Goal: Transaction & Acquisition: Purchase product/service

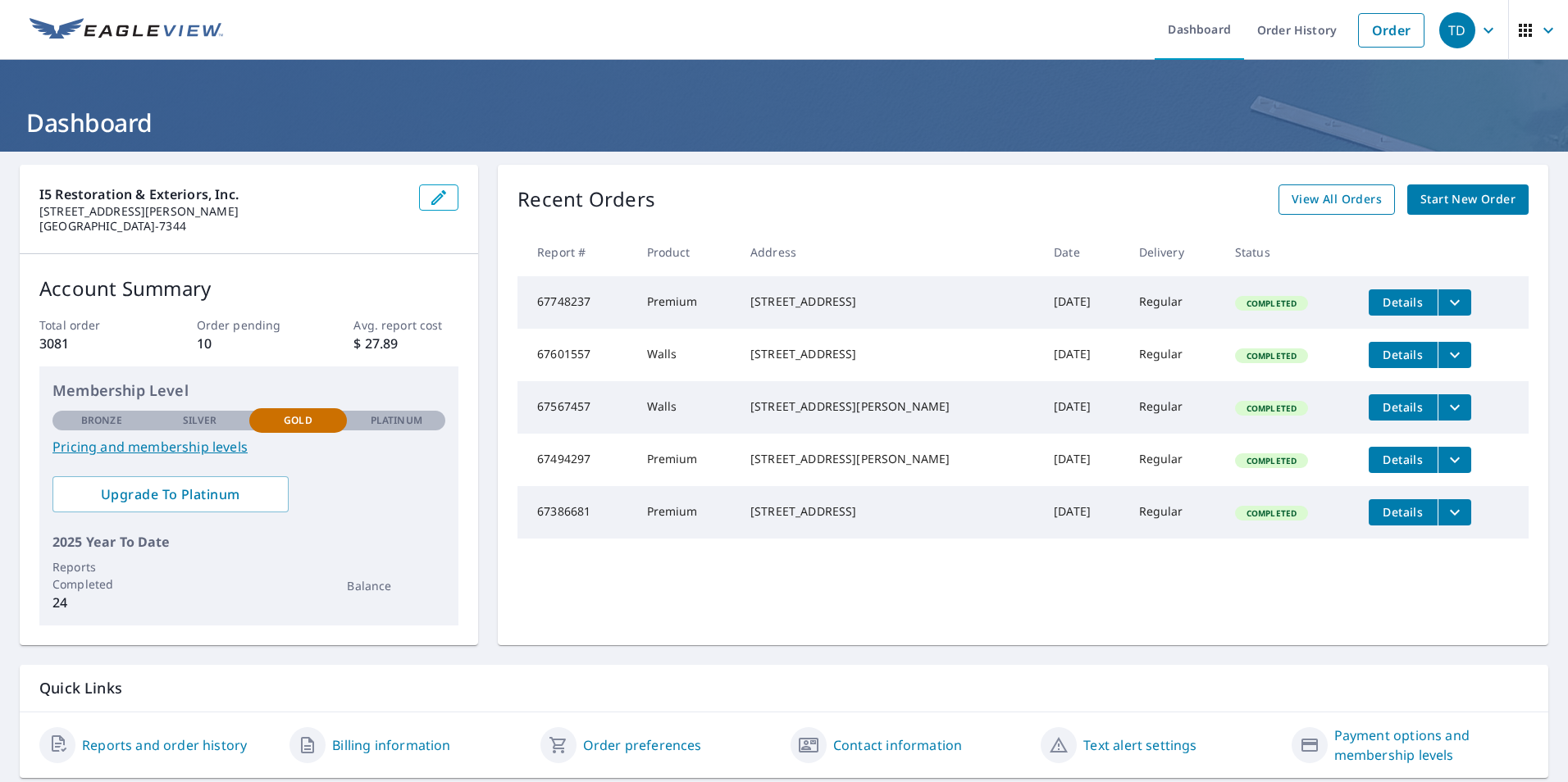
click at [1319, 204] on span "View All Orders" at bounding box center [1336, 199] width 90 height 20
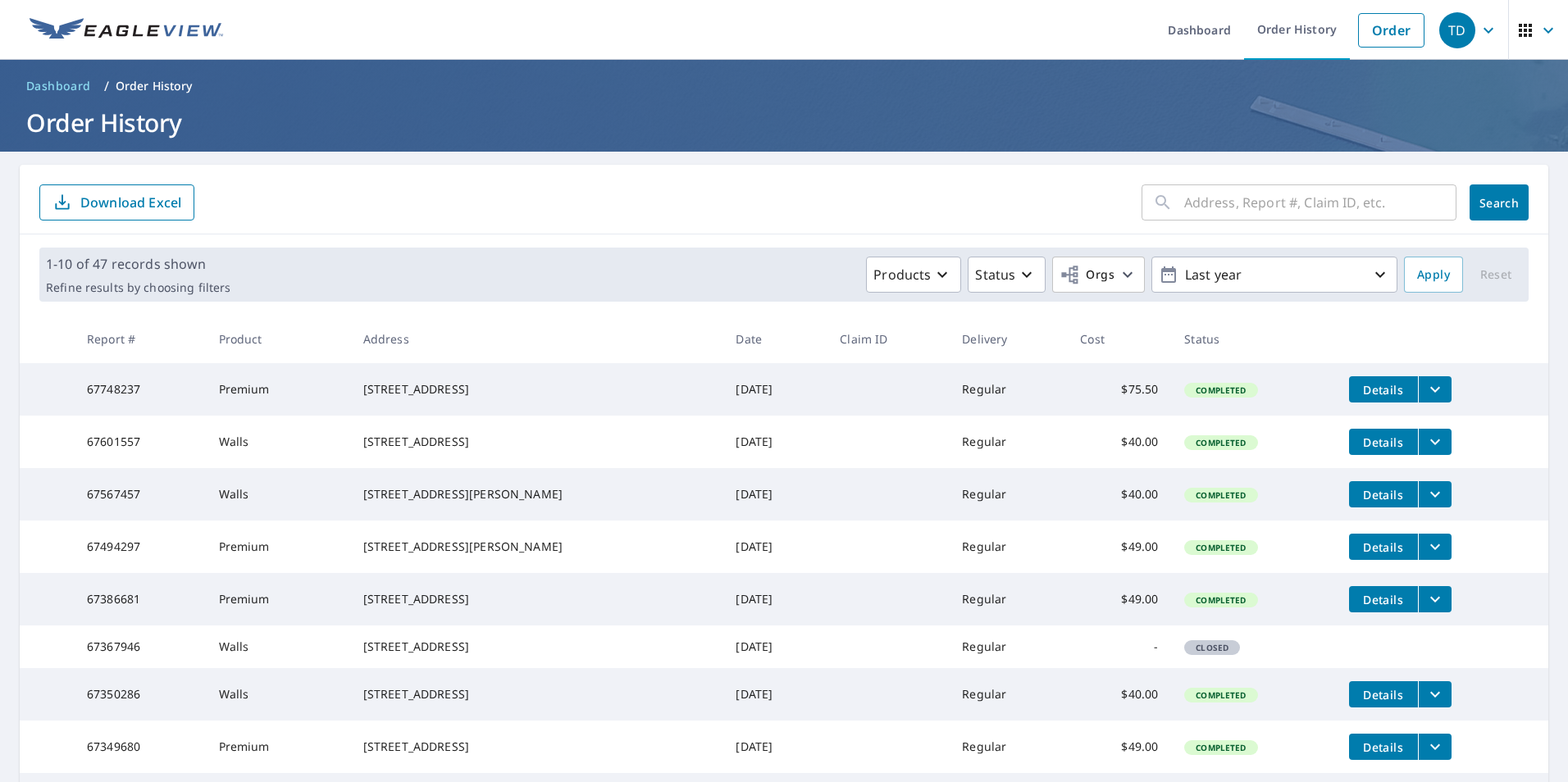
click at [1246, 201] on input "text" at bounding box center [1320, 203] width 272 height 46
type input "245"
click button "Search" at bounding box center [1499, 202] width 59 height 36
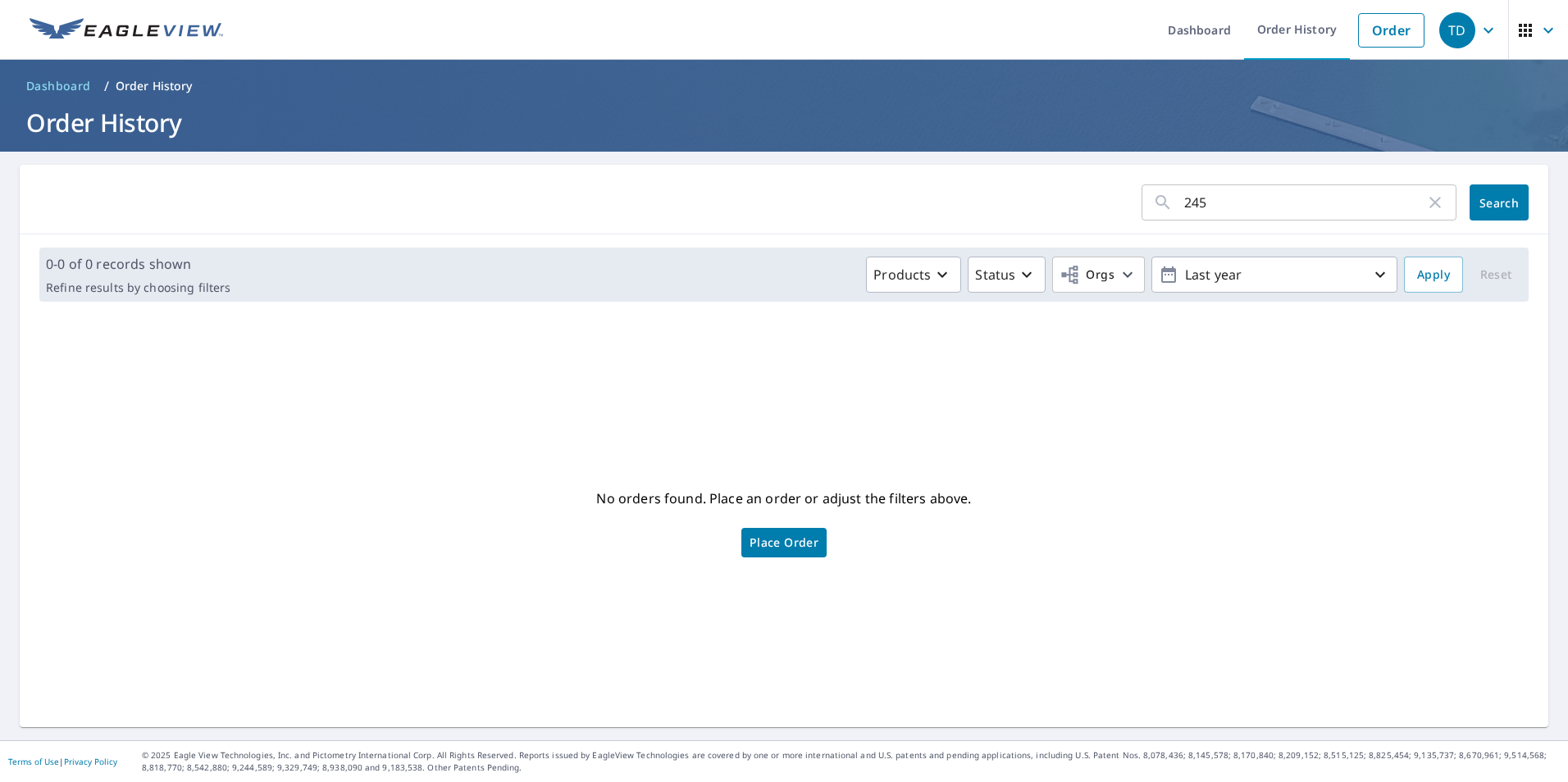
click at [1218, 196] on input "245" at bounding box center [1304, 203] width 241 height 46
click at [1374, 28] on link "Order" at bounding box center [1391, 30] width 67 height 35
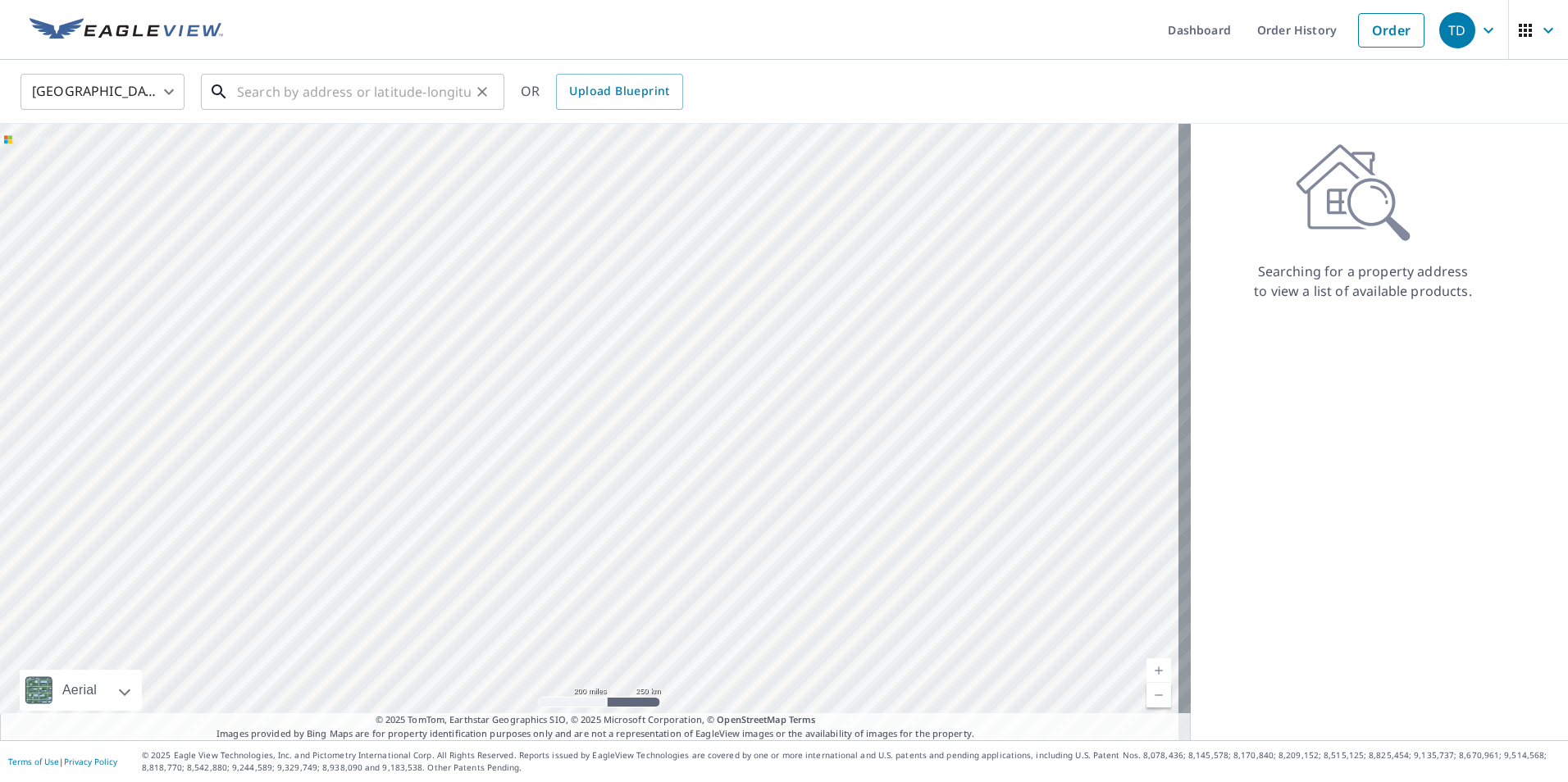
click at [350, 102] on input "text" at bounding box center [353, 92] width 234 height 46
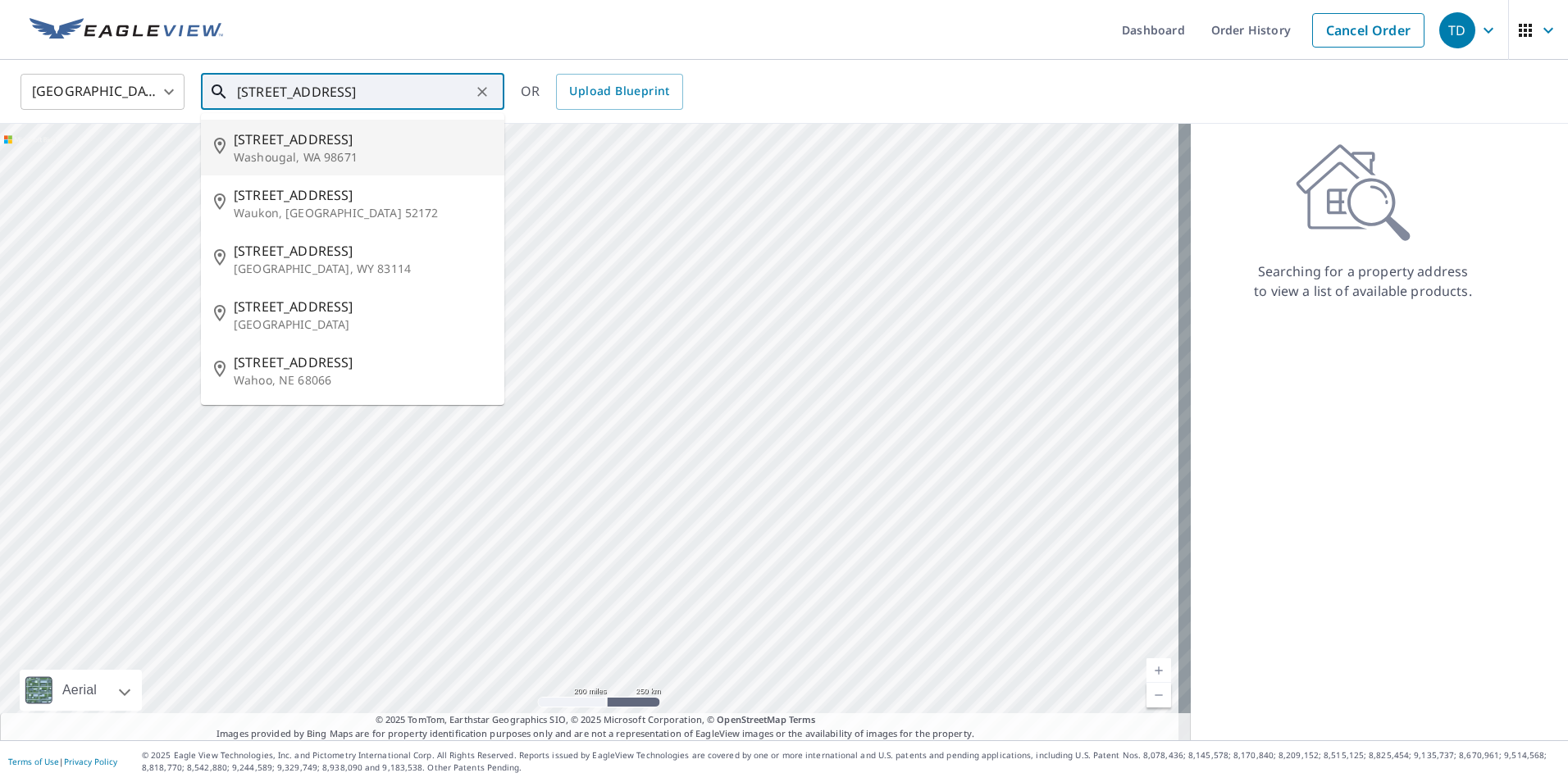
click at [361, 140] on span "[STREET_ADDRESS]" at bounding box center [362, 140] width 257 height 20
type input "[STREET_ADDRESS]"
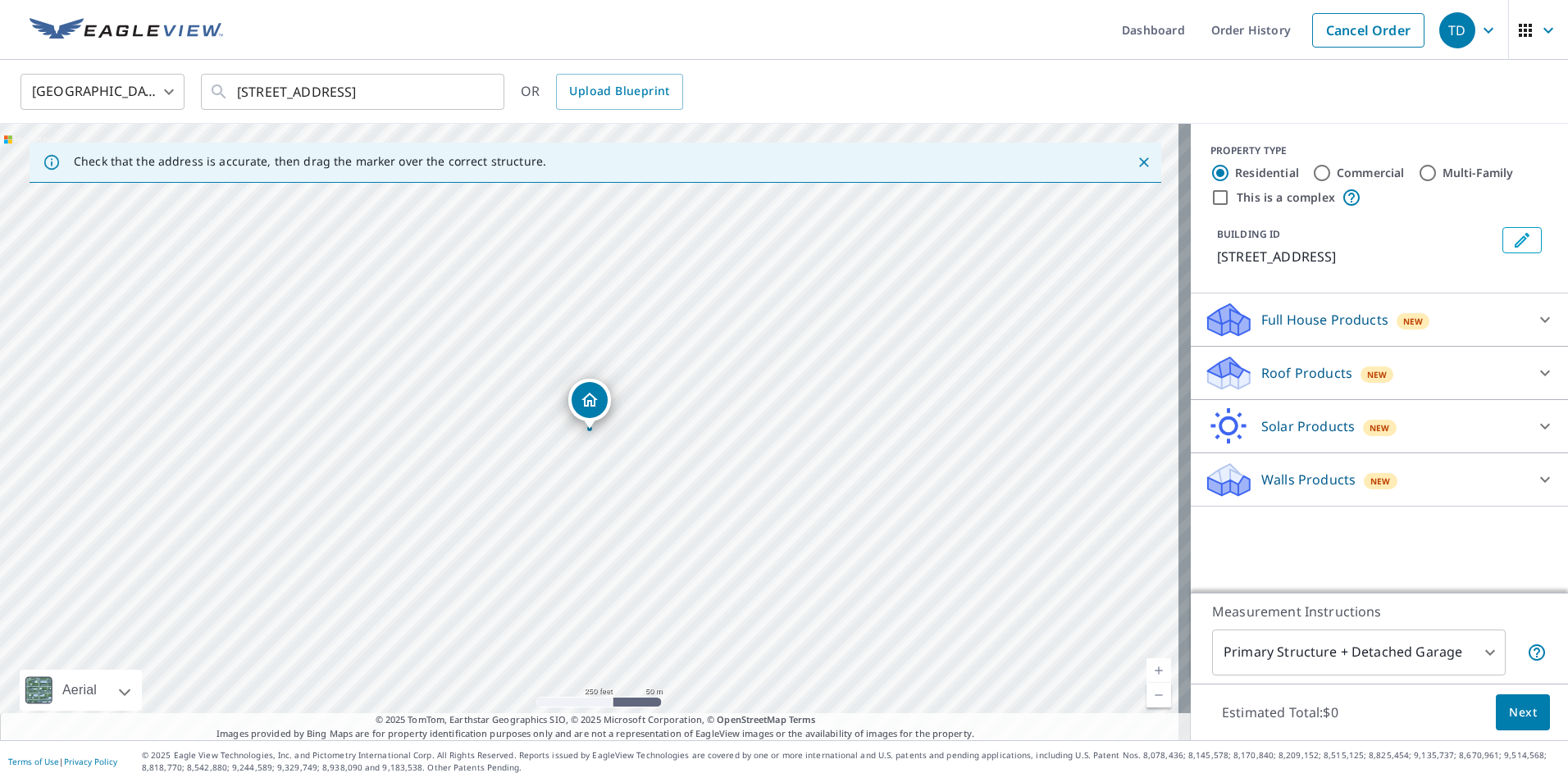
click at [1344, 473] on div "Walls Products New" at bounding box center [1364, 480] width 321 height 38
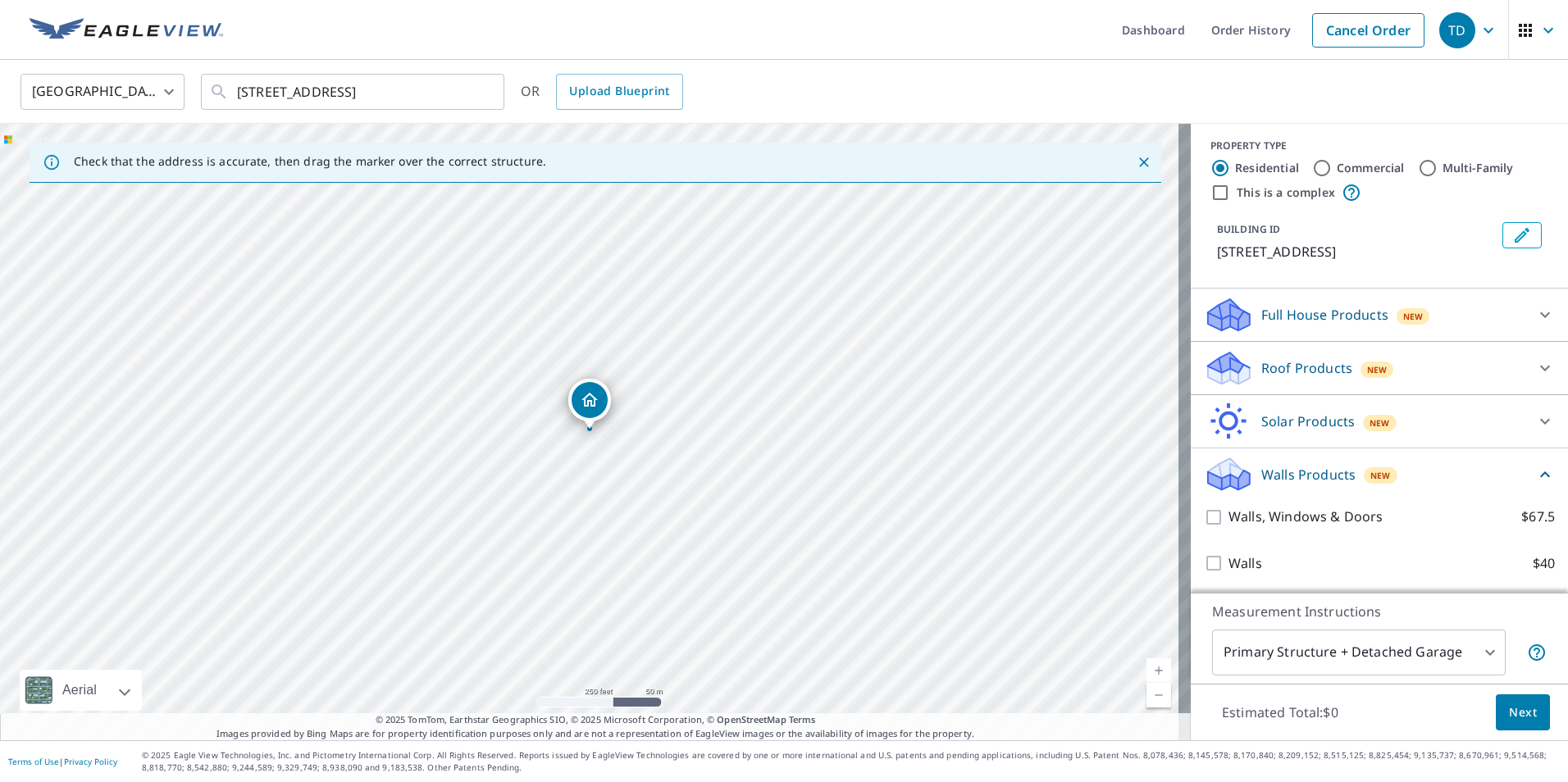
scroll to position [5, 0]
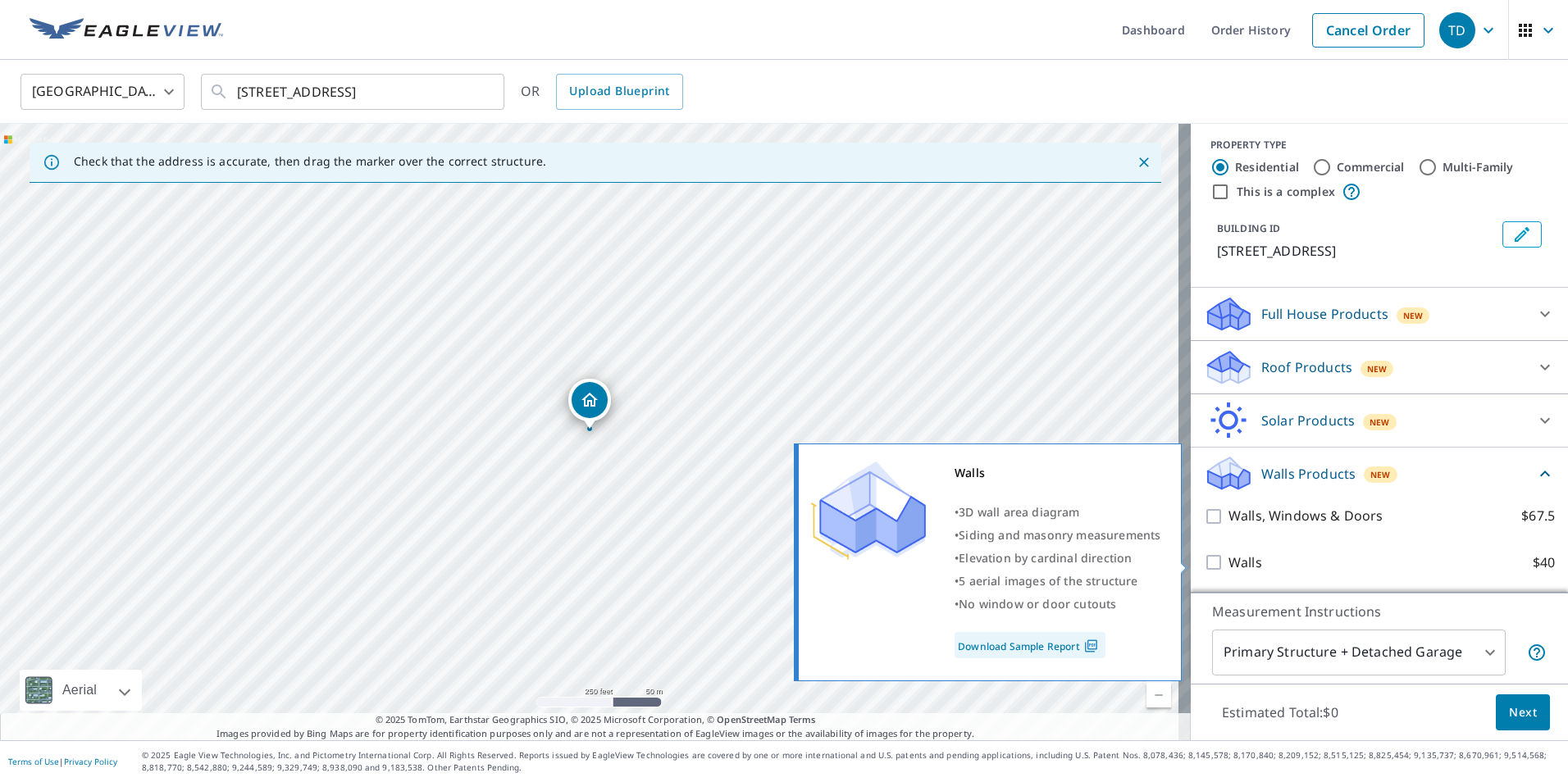
click at [1204, 562] on input "Walls $40" at bounding box center [1216, 562] width 25 height 20
checkbox input "true"
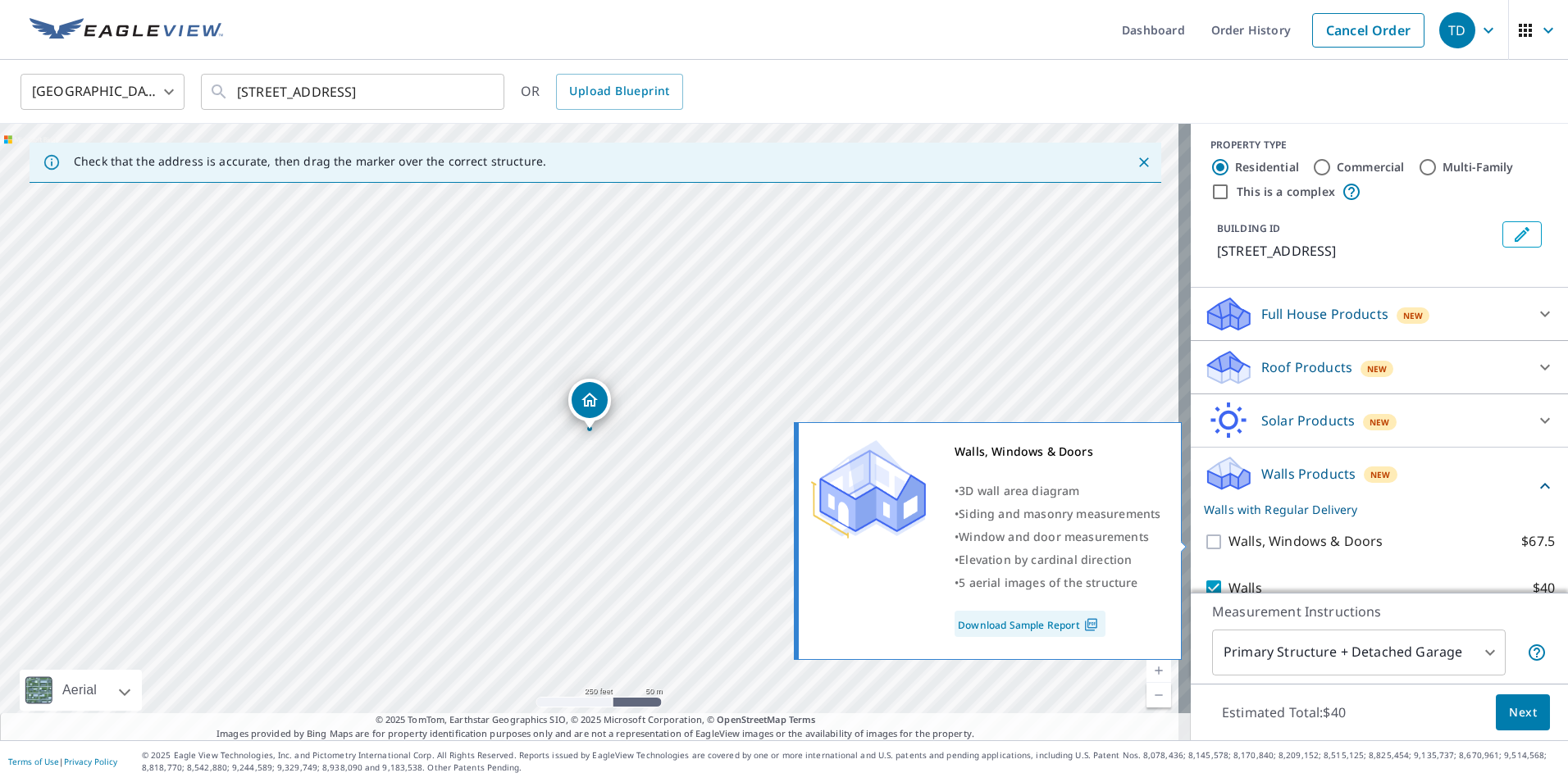
click at [1204, 543] on input "Walls, Windows & Doors $67.5" at bounding box center [1216, 542] width 25 height 20
checkbox input "true"
checkbox input "false"
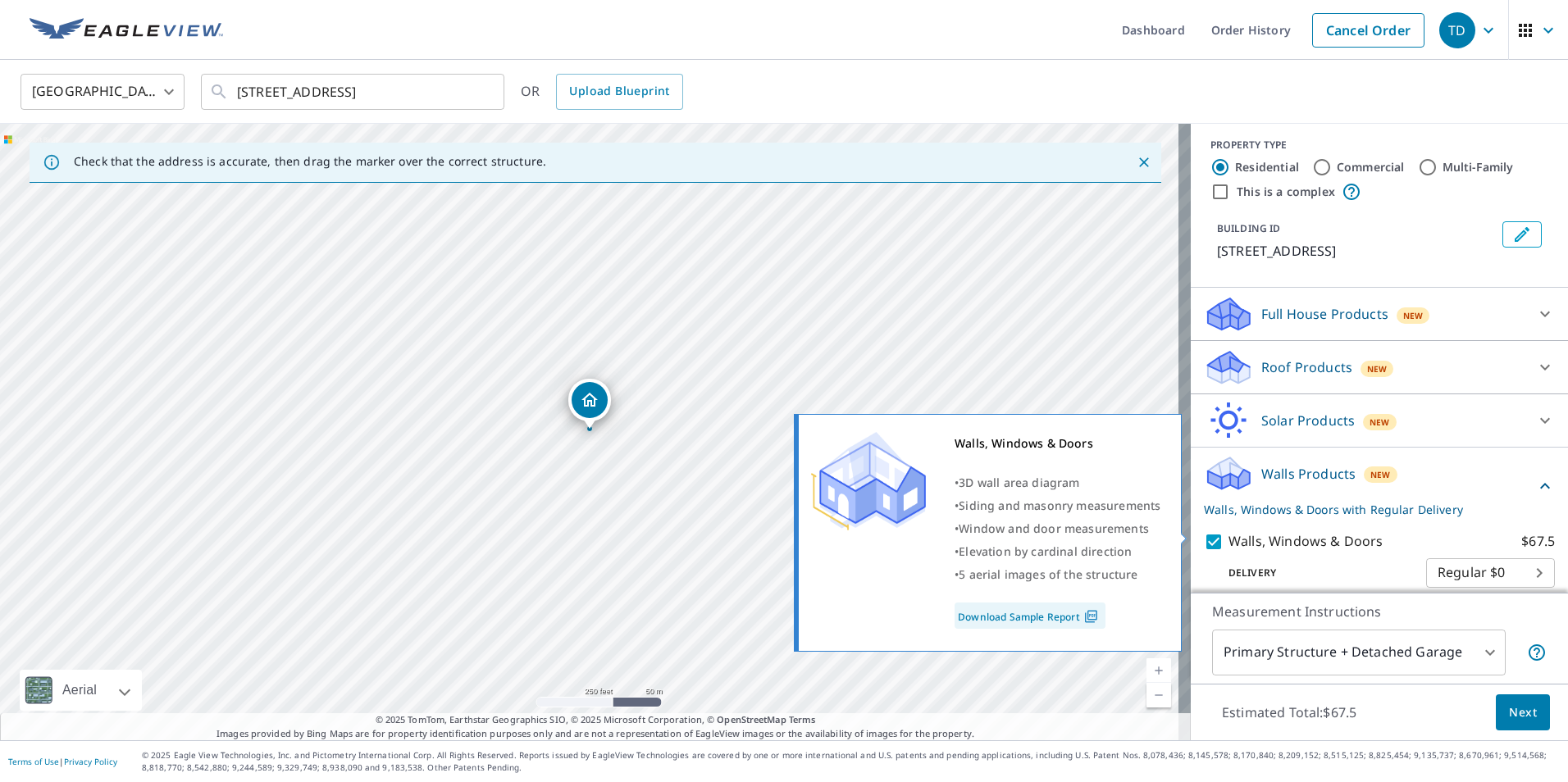
scroll to position [68, 0]
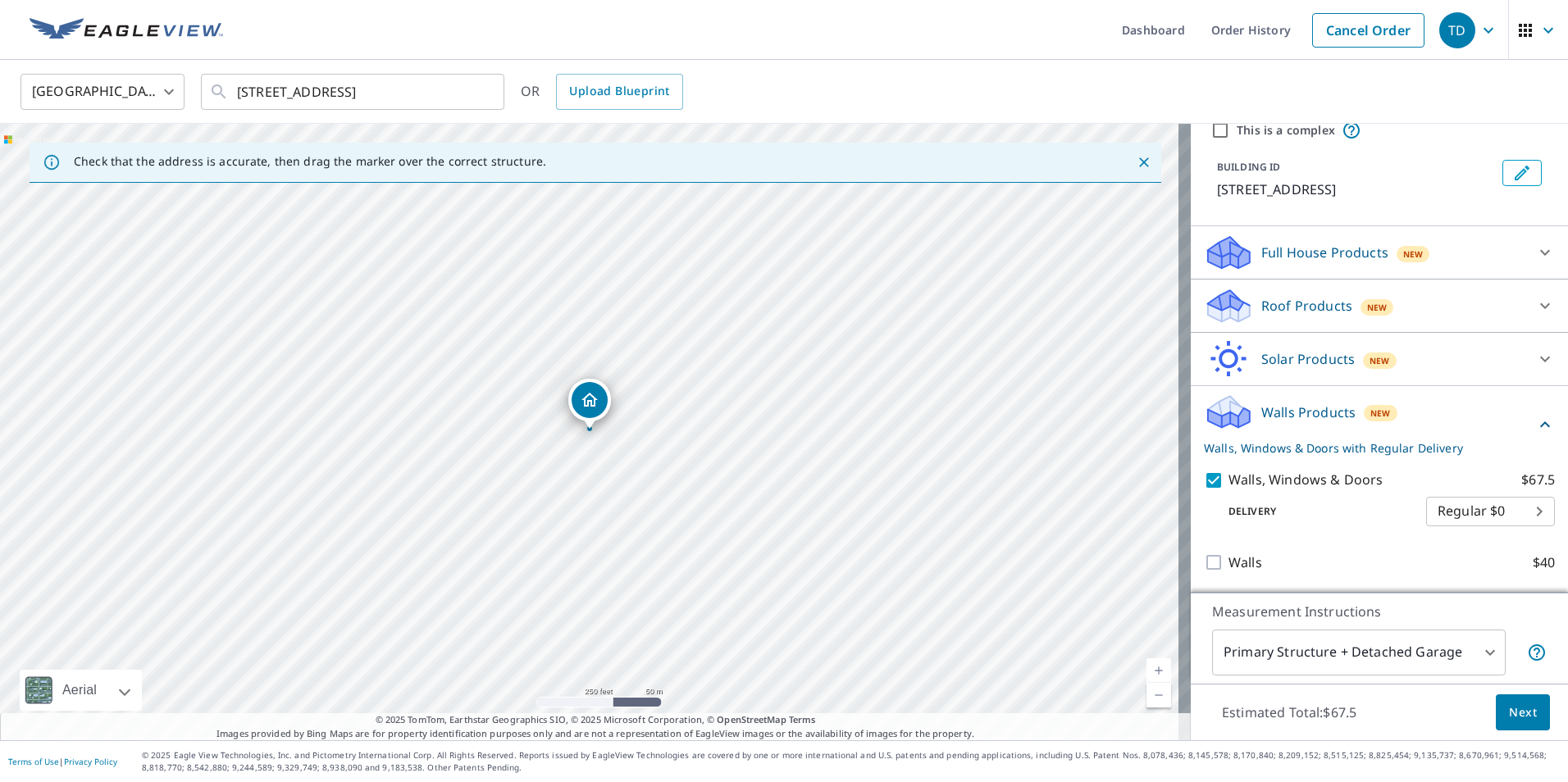
click at [1508, 713] on span "Next" at bounding box center [1522, 713] width 28 height 20
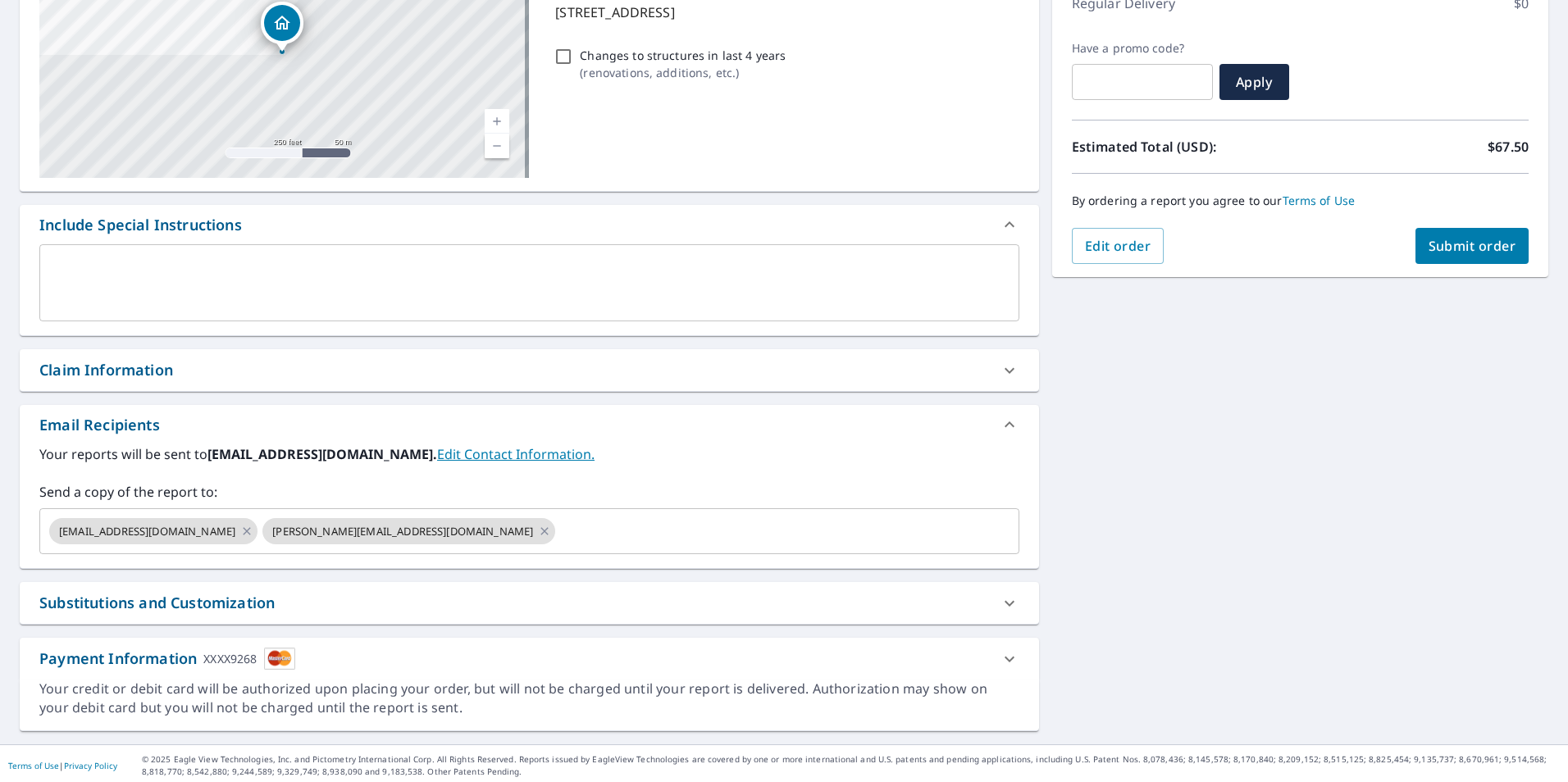
scroll to position [250, 0]
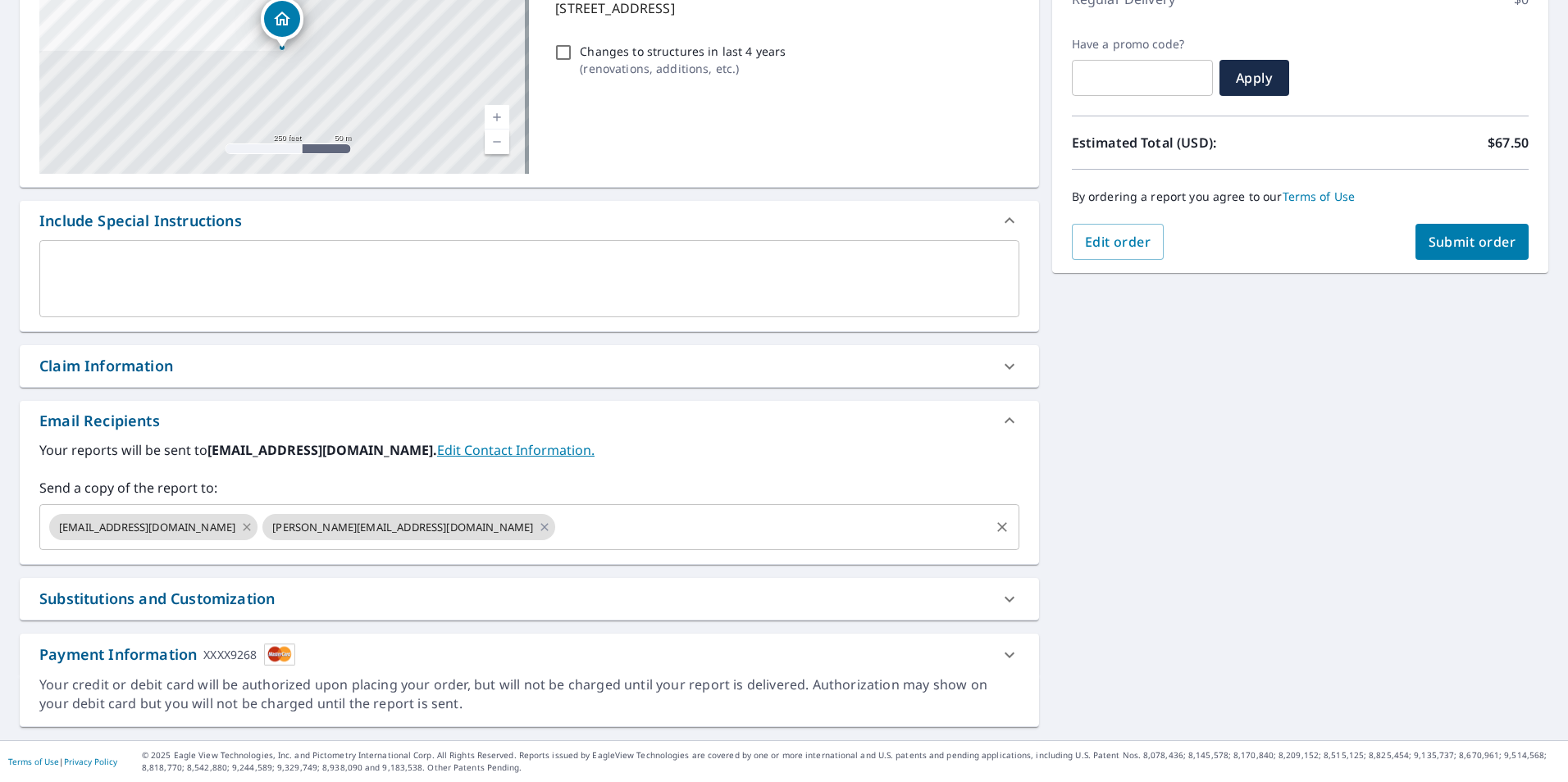
click at [240, 525] on icon at bounding box center [247, 527] width 13 height 18
click at [193, 525] on div "[PERSON_NAME][EMAIL_ADDRESS][DOMAIN_NAME]" at bounding box center [195, 527] width 293 height 26
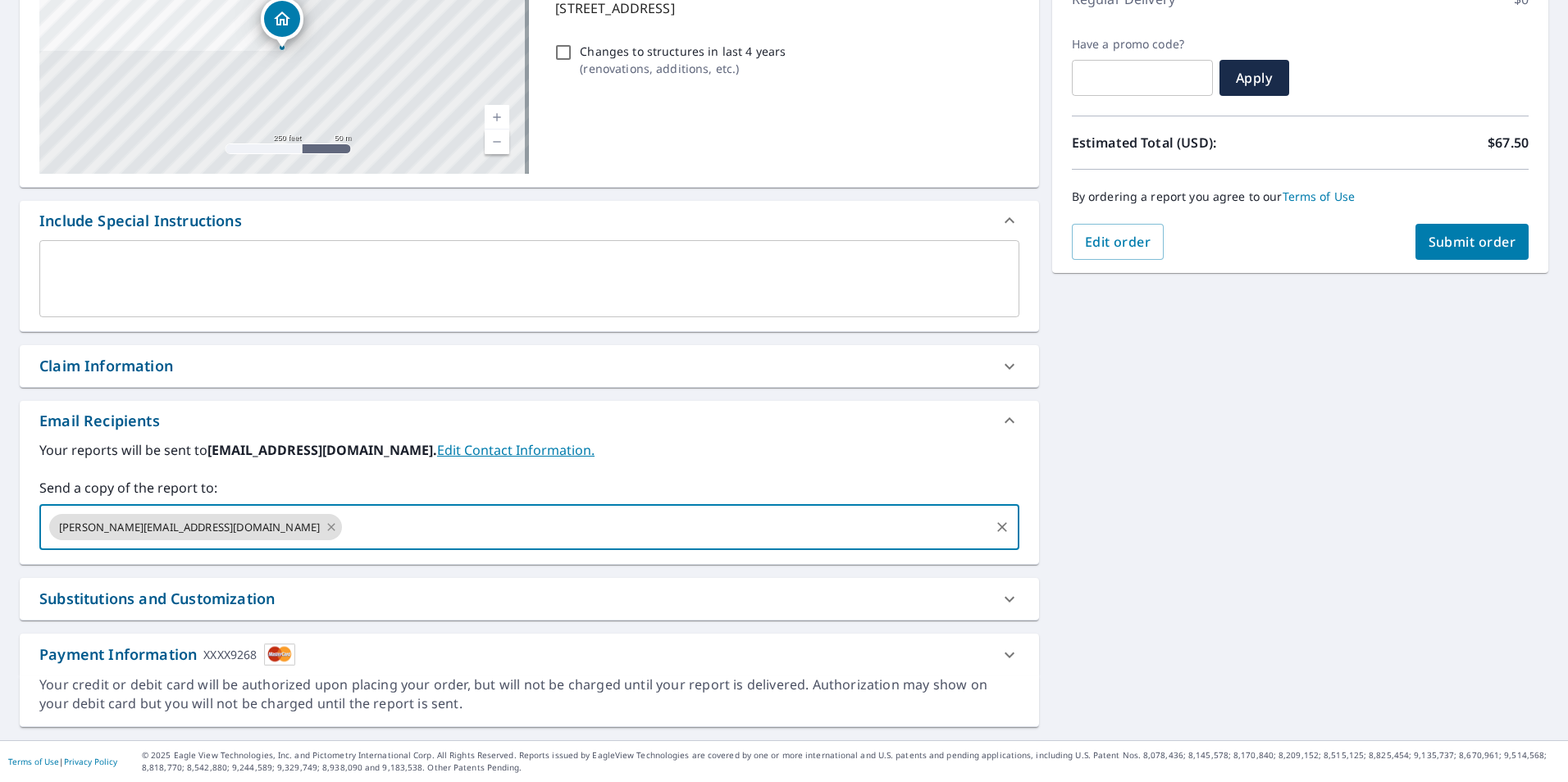
click at [327, 528] on icon at bounding box center [331, 527] width 7 height 7
click at [185, 528] on input "text" at bounding box center [517, 527] width 941 height 31
type input "[PERSON_NAME][EMAIL_ADDRESS][DOMAIN_NAME]"
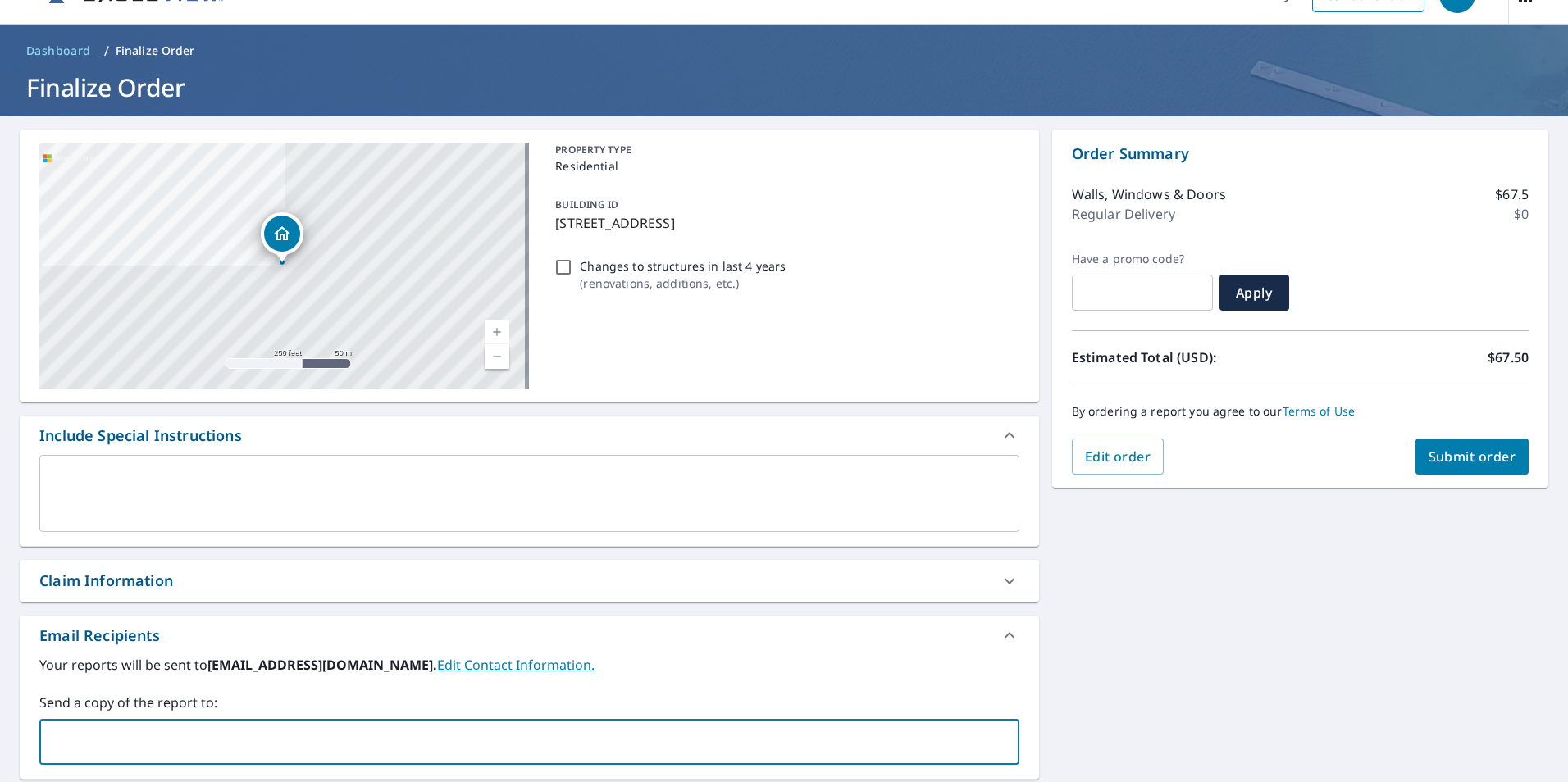
scroll to position [0, 0]
